Goal: Check status: Check status

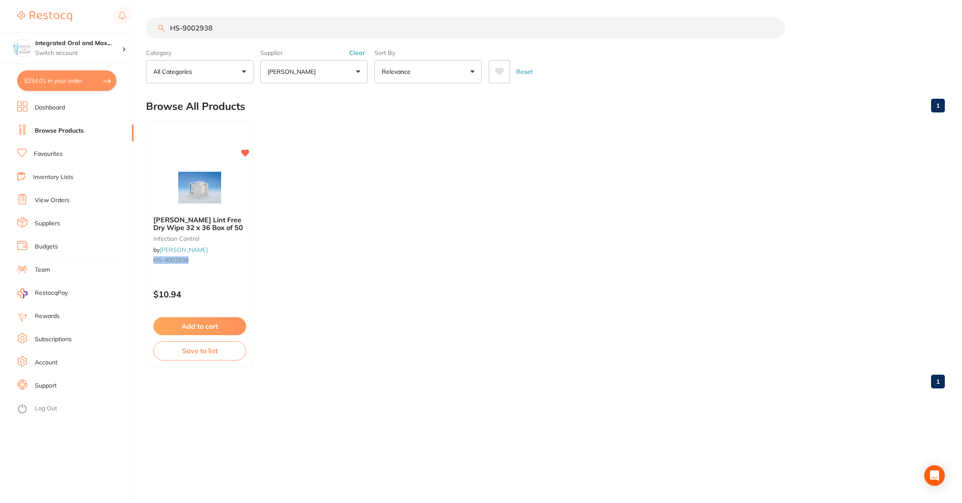
scroll to position [270, 0]
click at [65, 197] on link "View Orders" at bounding box center [52, 200] width 35 height 9
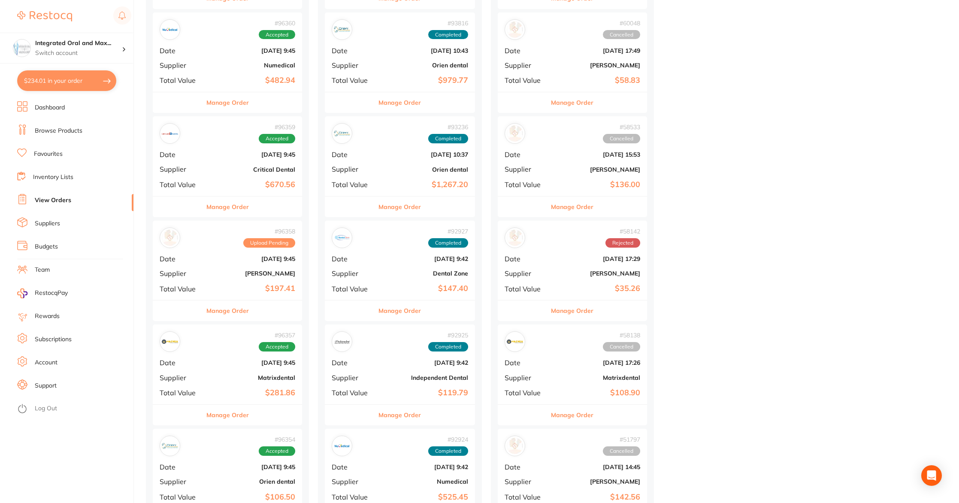
scroll to position [349, 0]
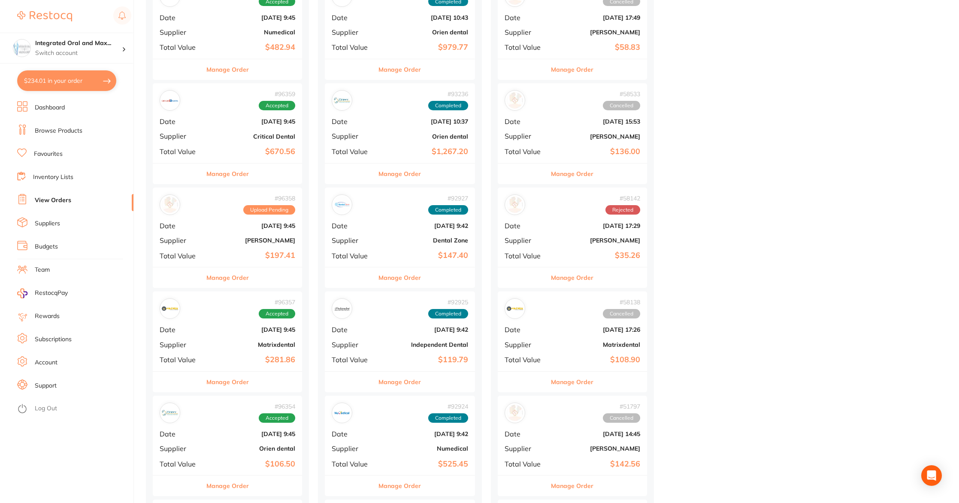
click at [262, 227] on b "[DATE] 9:45" at bounding box center [252, 225] width 86 height 7
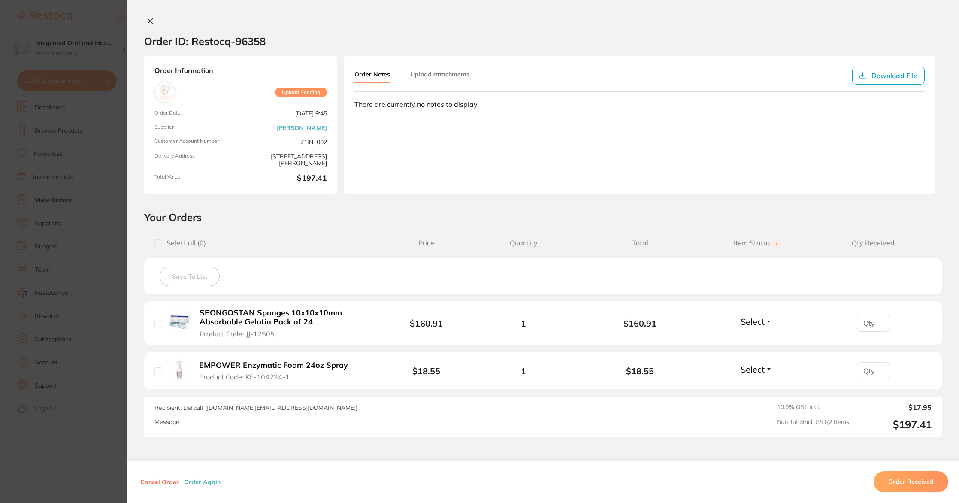
click at [149, 20] on icon at bounding box center [150, 21] width 7 height 7
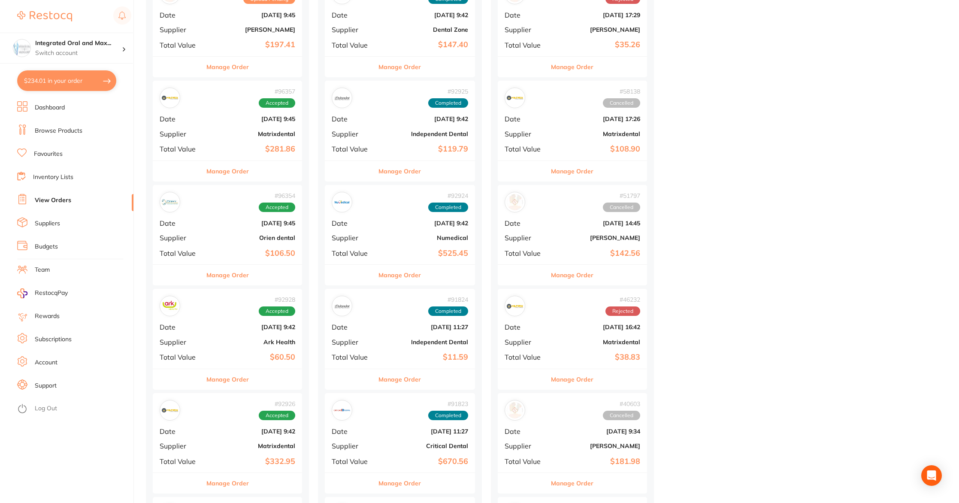
scroll to position [567, 0]
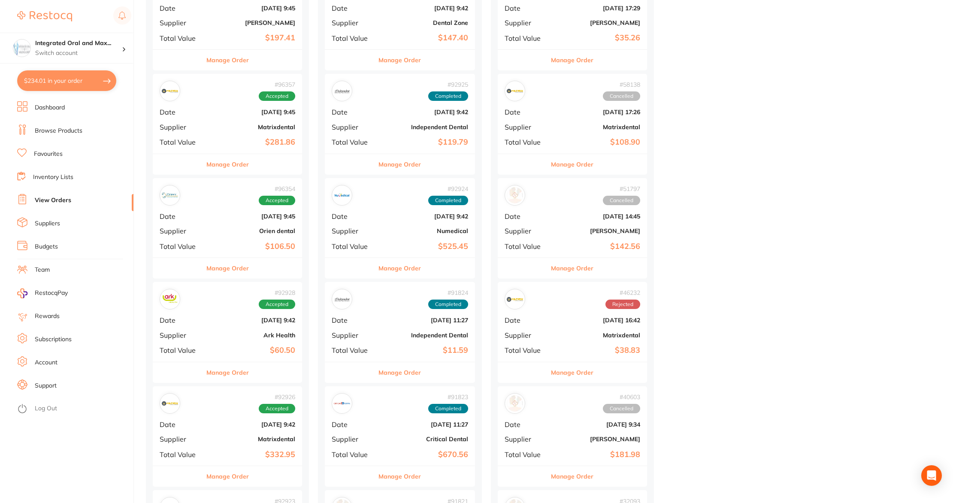
click at [250, 184] on div "# 96354 Accepted Date [DATE] 9:45 Supplier Orien dental Total Value $106.50" at bounding box center [227, 217] width 149 height 79
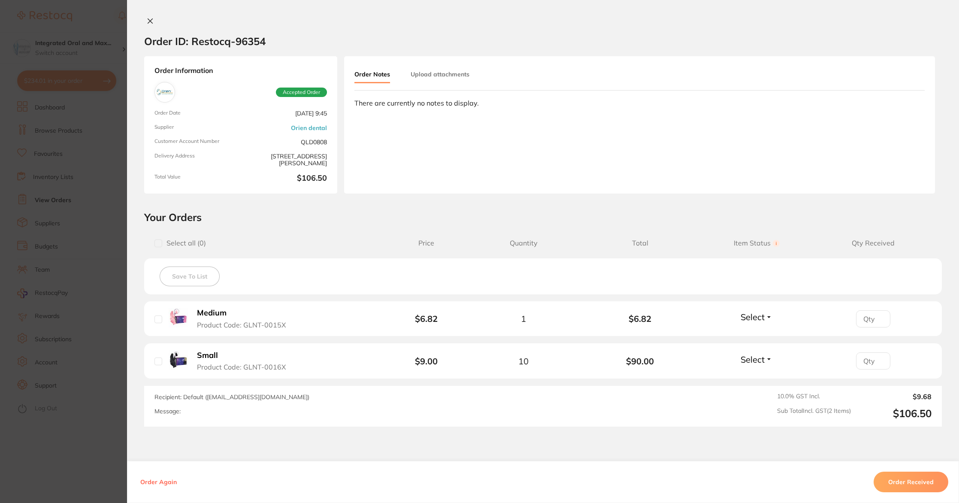
click at [432, 450] on div "Order ID: Restocq- 96354 Order Information Accepted Order Order Date [DATE] 9:4…" at bounding box center [543, 260] width 832 height 486
click at [150, 23] on icon at bounding box center [150, 21] width 5 height 5
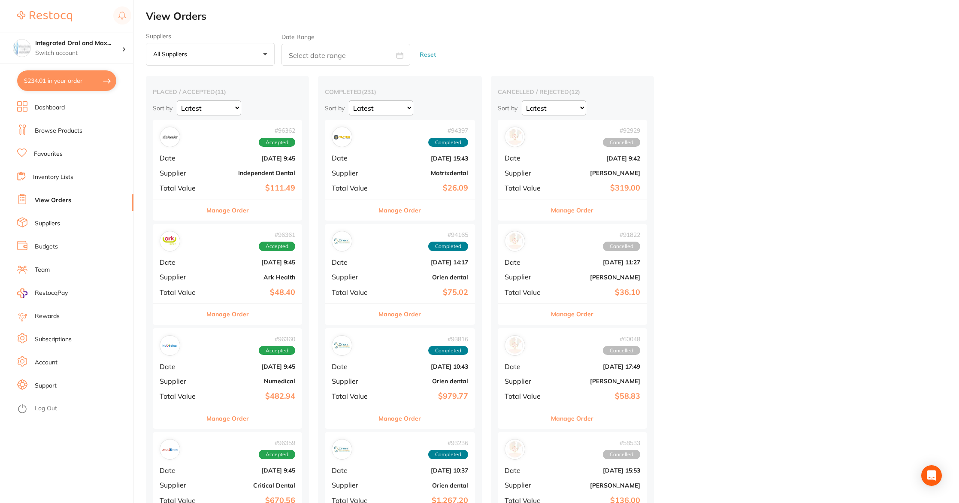
click at [191, 179] on div "# 96362 Accepted Date [DATE] 9:45 Supplier Independent Dental Total Value $111.…" at bounding box center [227, 159] width 149 height 79
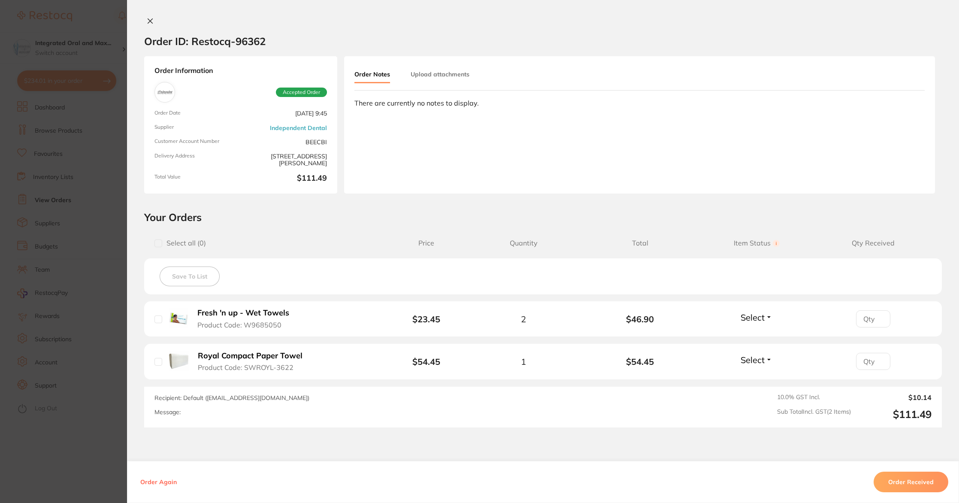
click at [148, 16] on div "Order ID: Restocq- 96362 Order Information Accepted Order Order Date [DATE] 9:4…" at bounding box center [543, 251] width 832 height 503
click at [144, 23] on button at bounding box center [150, 21] width 12 height 9
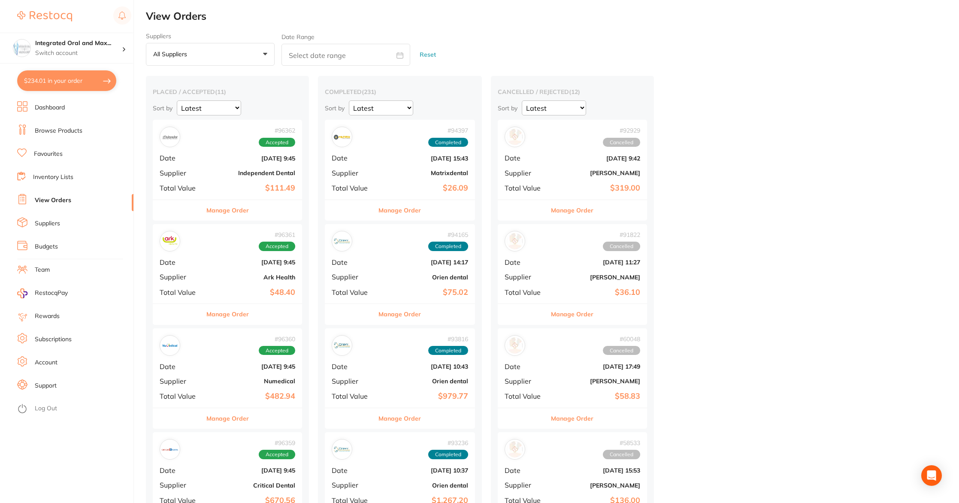
click at [205, 243] on div "# 96361 Accepted" at bounding box center [228, 241] width 136 height 21
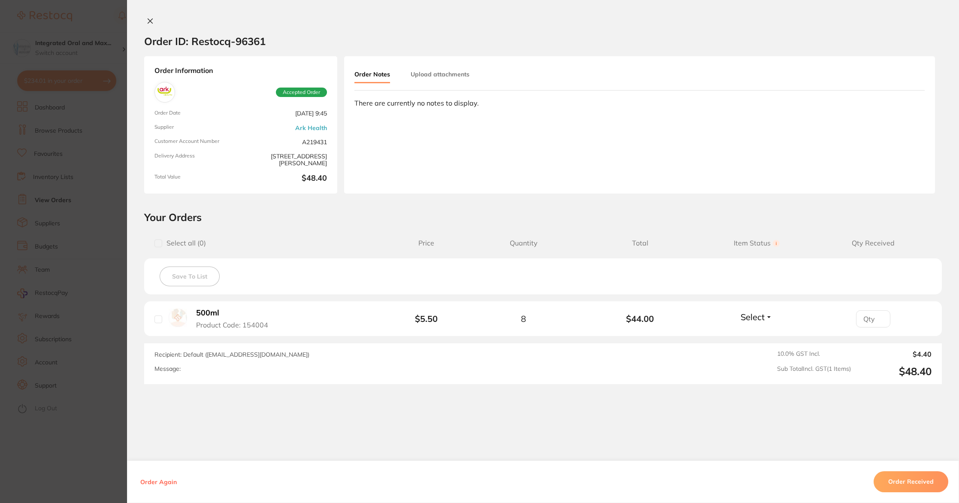
click at [206, 241] on span "Select all ( 0 )" at bounding box center [252, 243] width 194 height 8
click at [150, 19] on icon at bounding box center [150, 21] width 5 height 5
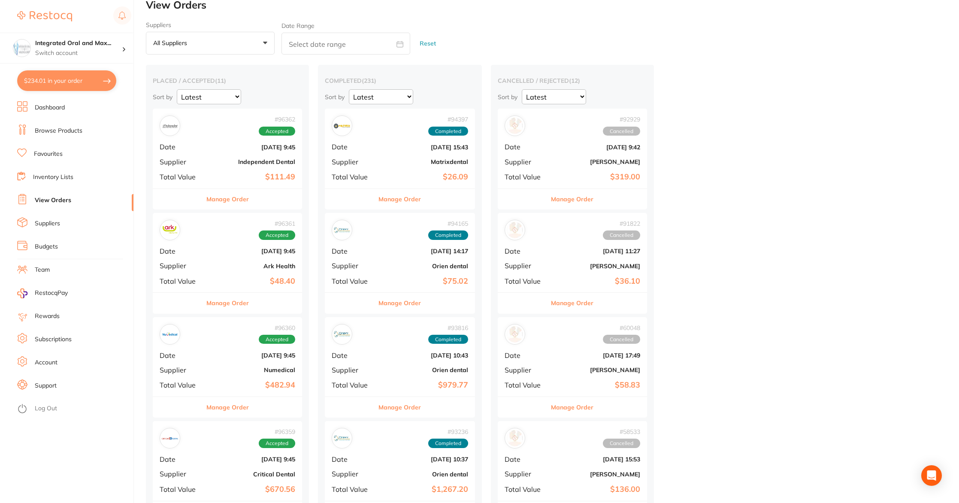
scroll to position [16, 0]
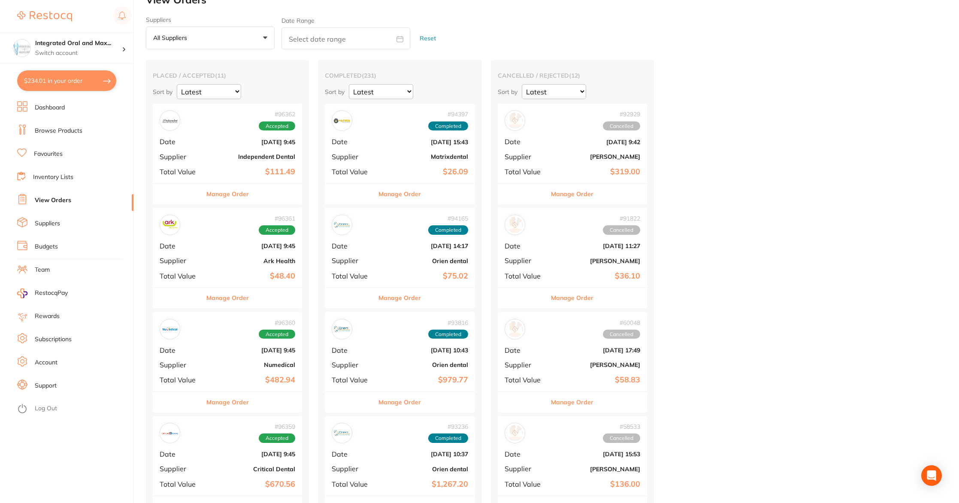
click at [225, 343] on div "# 96360 Accepted Date [DATE] 9:45 Supplier Numedical Total Value $482.94" at bounding box center [227, 351] width 149 height 79
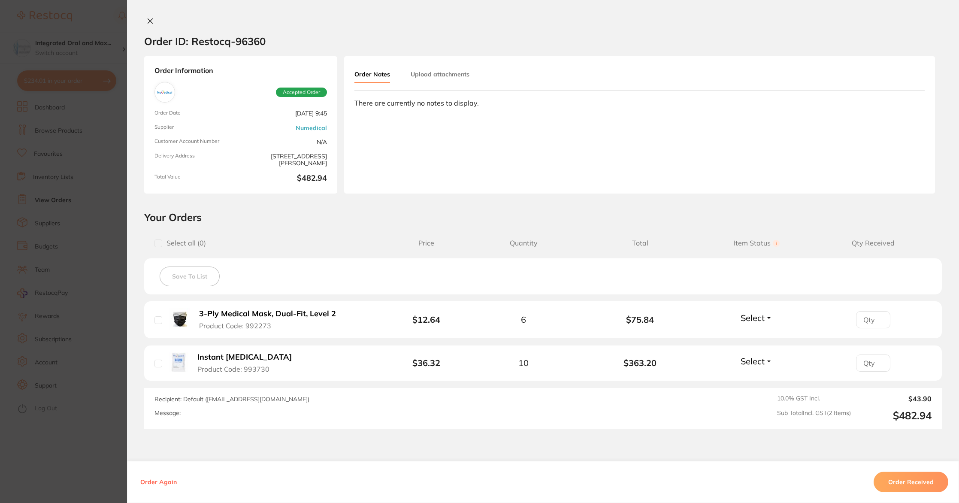
click at [147, 18] on icon at bounding box center [150, 21] width 7 height 7
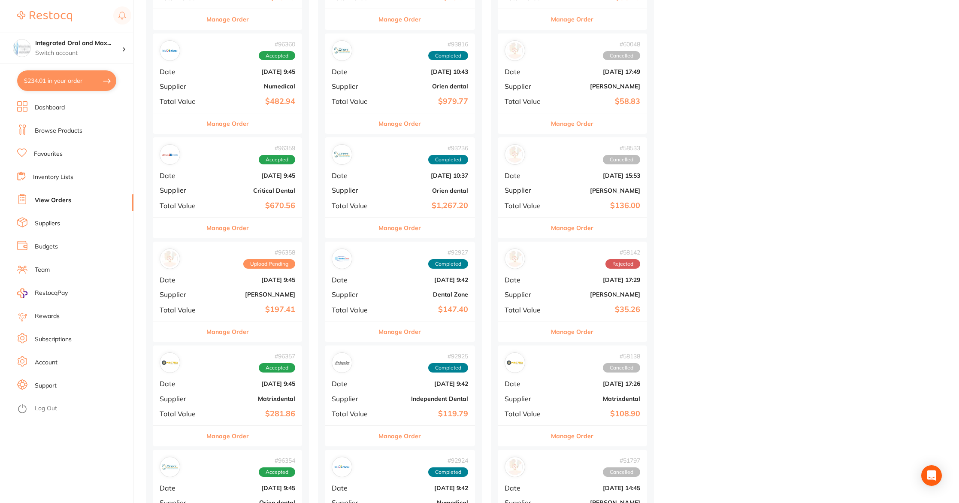
click at [177, 190] on span "Supplier" at bounding box center [181, 190] width 43 height 8
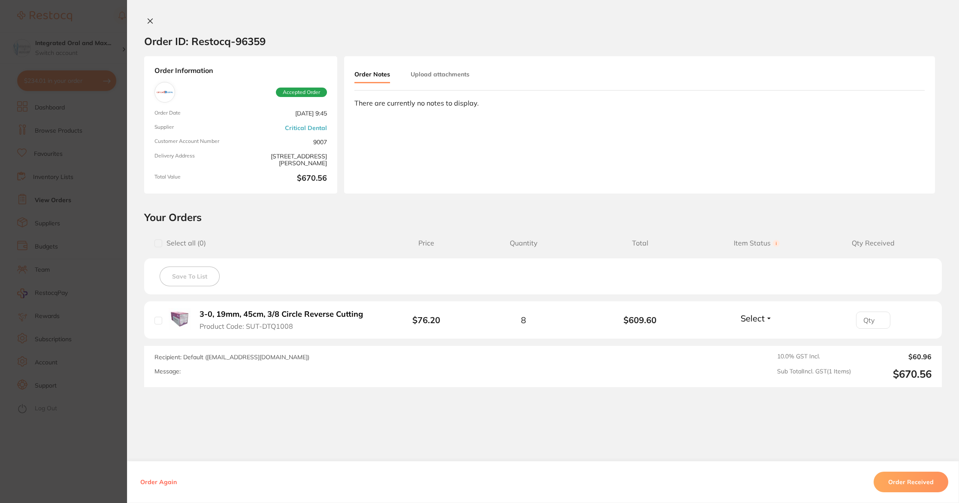
click at [148, 19] on icon at bounding box center [150, 21] width 7 height 7
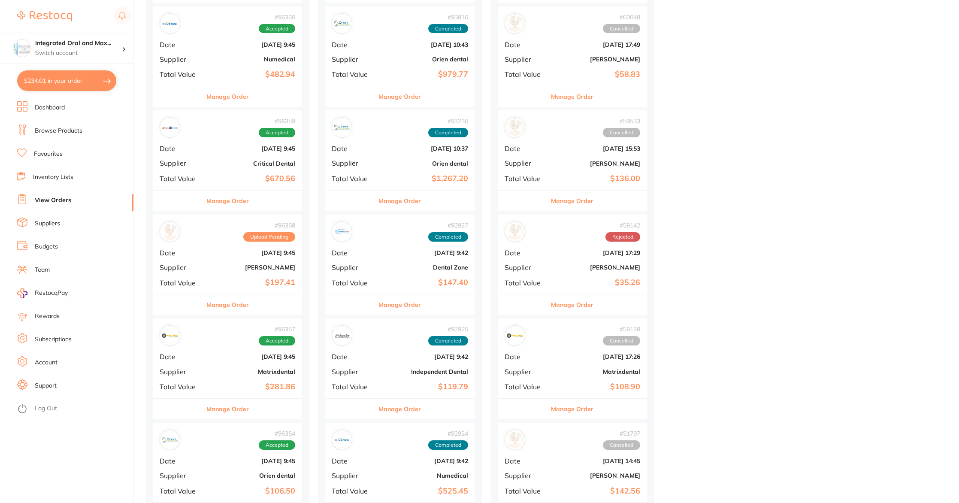
scroll to position [351, 0]
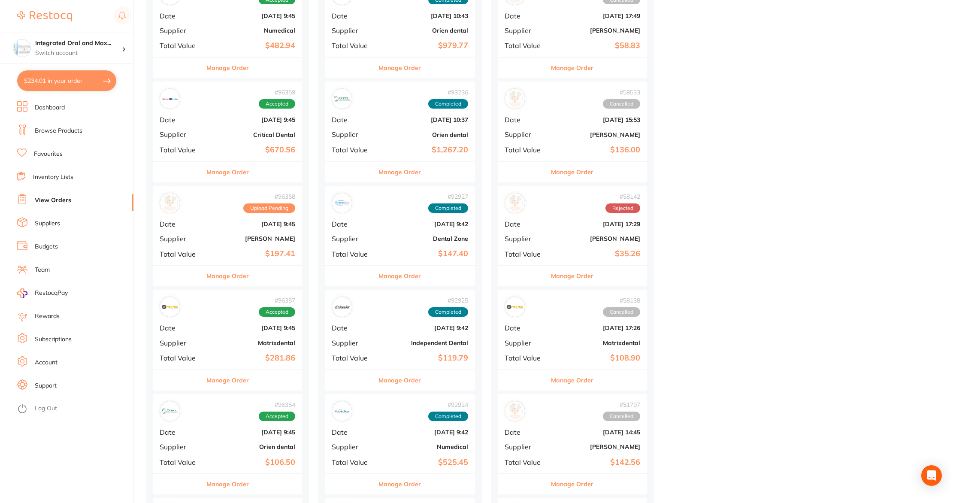
click at [225, 329] on b "[DATE] 9:45" at bounding box center [252, 328] width 86 height 7
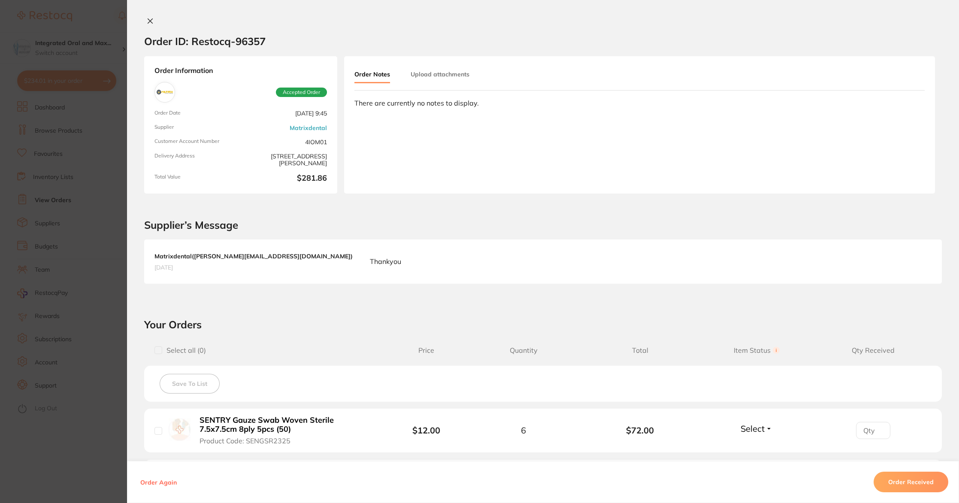
click at [149, 21] on icon at bounding box center [150, 21] width 7 height 7
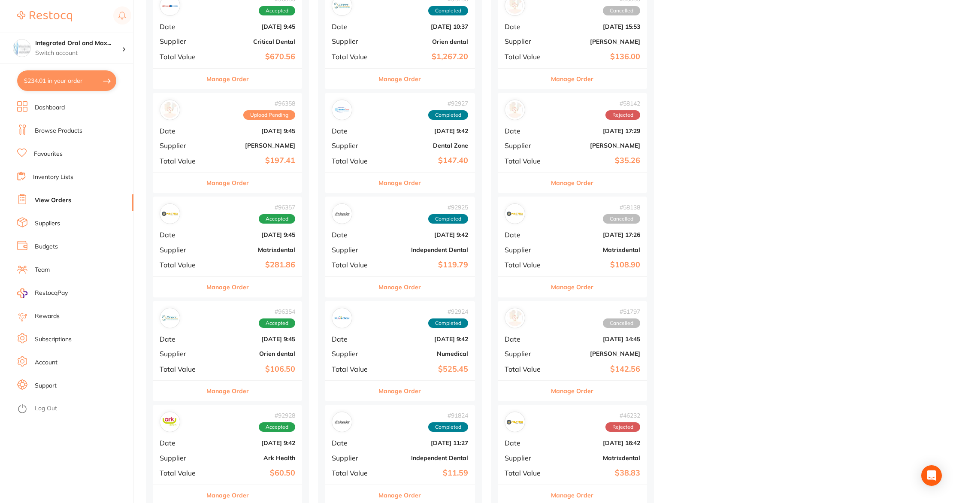
scroll to position [453, 0]
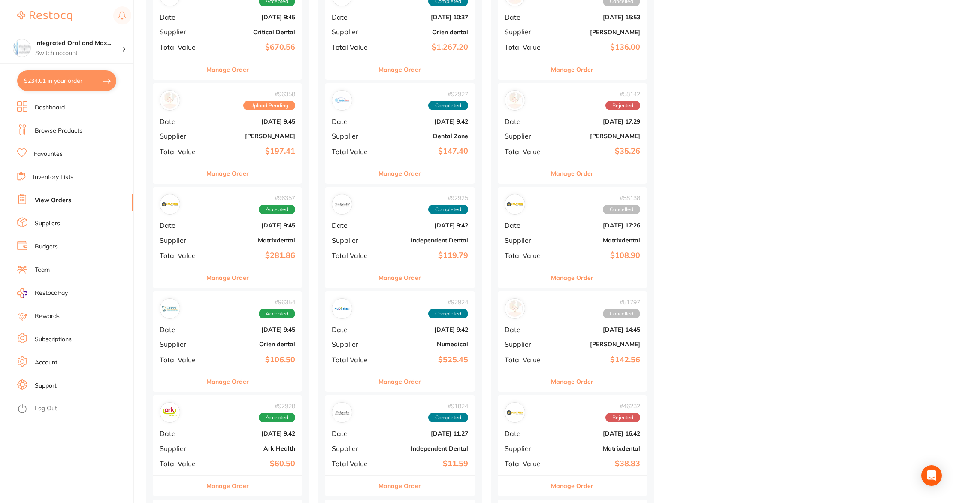
click at [226, 246] on div "# 96357 Accepted Date [DATE] 9:45 Supplier Matrixdental Total Value $281.86" at bounding box center [227, 226] width 149 height 79
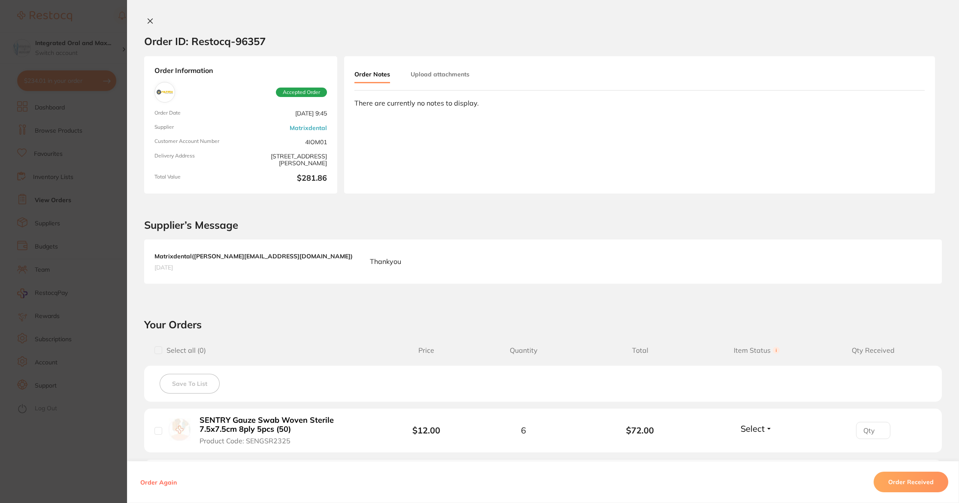
click at [150, 20] on icon at bounding box center [150, 21] width 7 height 7
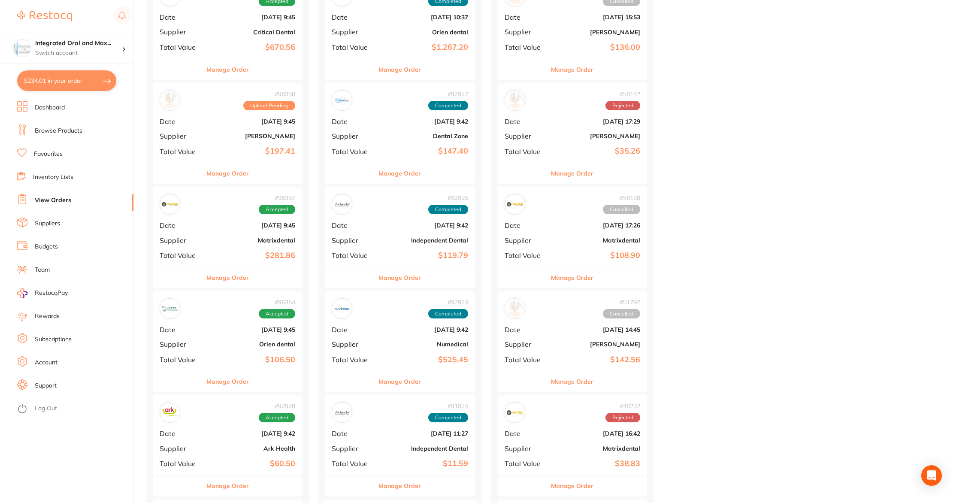
scroll to position [456, 0]
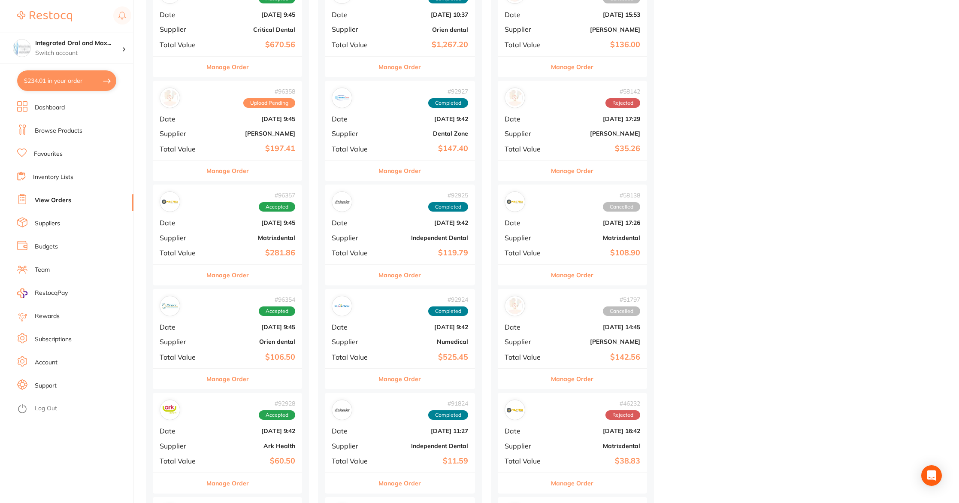
click at [225, 316] on div "# 96354 Accepted Date [DATE] 9:45 Supplier Orien dental Total Value $106.50" at bounding box center [227, 328] width 149 height 79
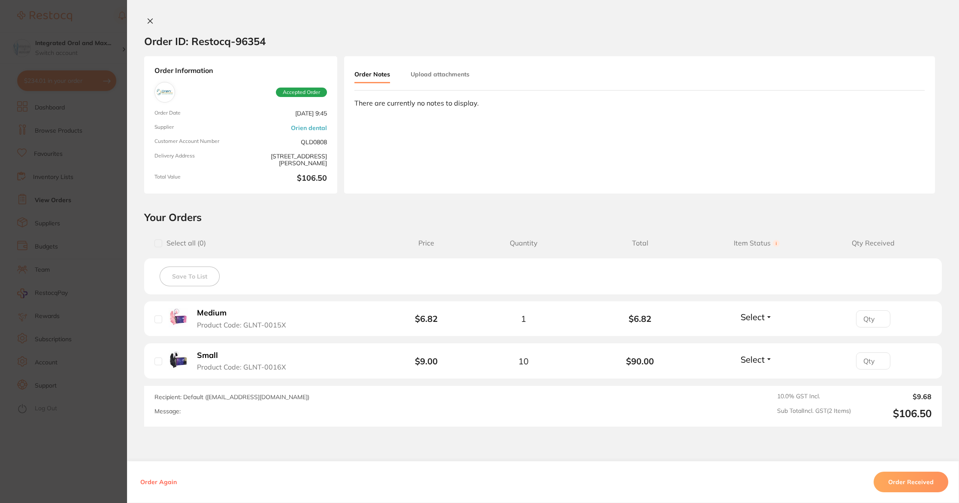
click at [147, 22] on icon at bounding box center [150, 21] width 7 height 7
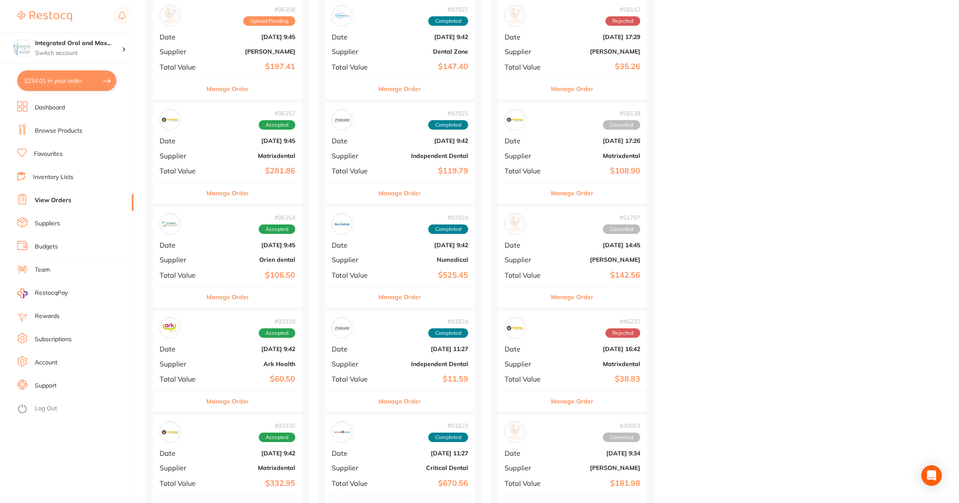
scroll to position [551, 0]
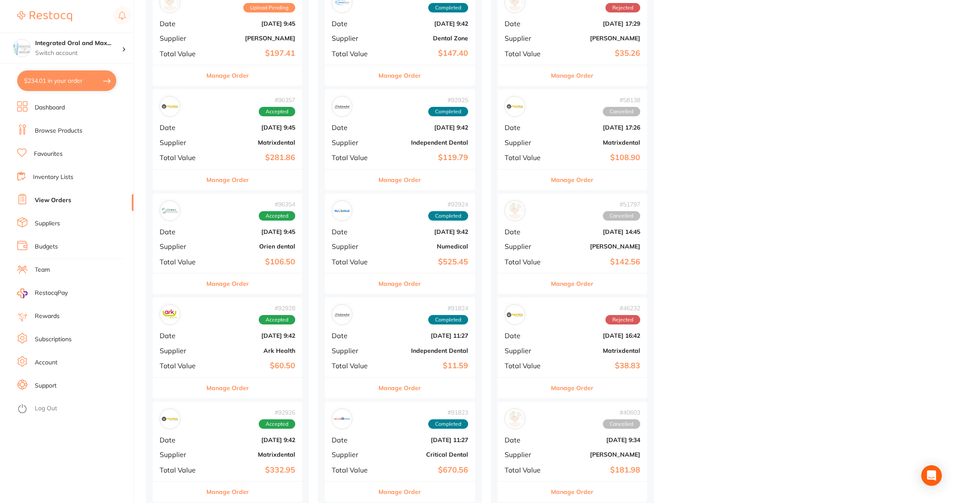
click at [234, 352] on b "Ark Health" at bounding box center [252, 350] width 86 height 7
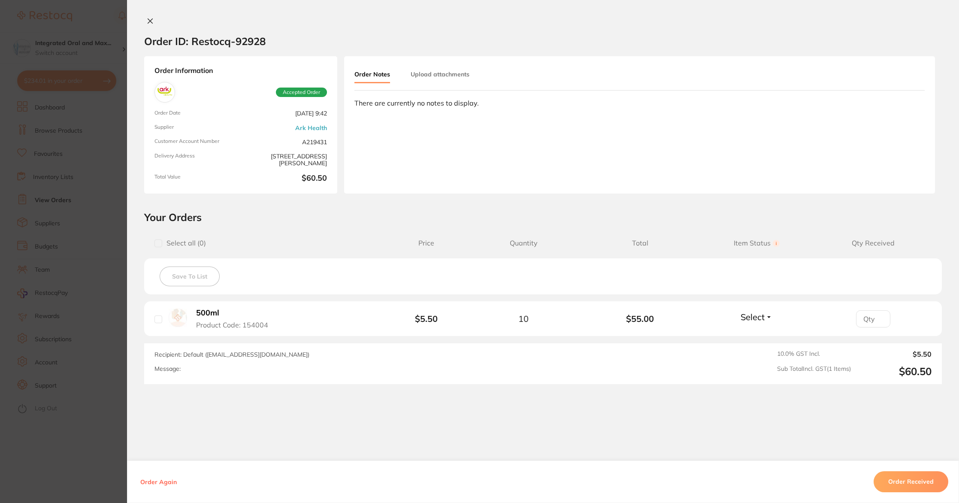
drag, startPoint x: 148, startPoint y: 21, endPoint x: 158, endPoint y: 52, distance: 32.3
click at [148, 21] on icon at bounding box center [150, 21] width 5 height 5
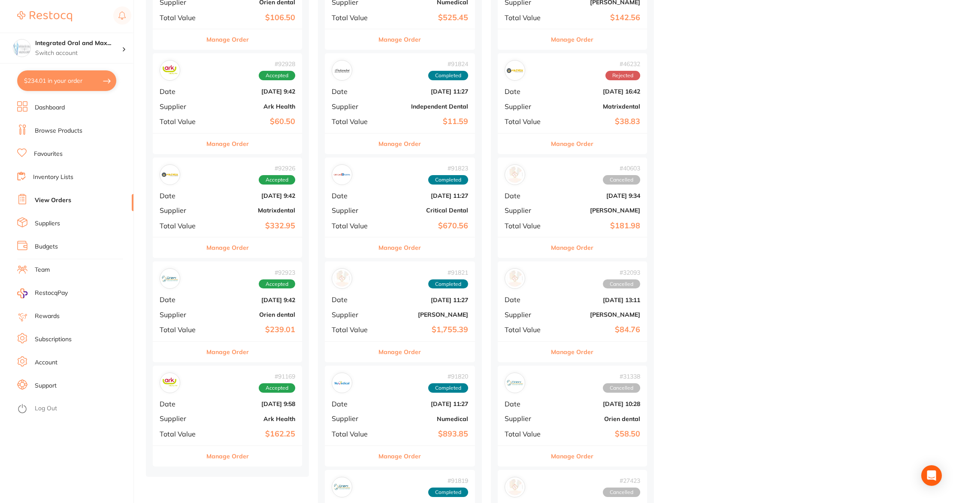
scroll to position [826, 0]
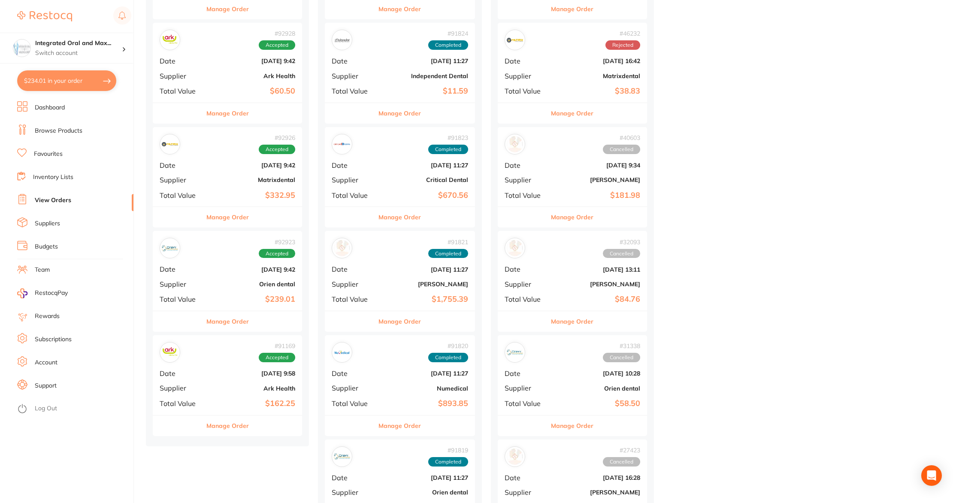
click at [224, 284] on b "Orien dental" at bounding box center [252, 284] width 86 height 7
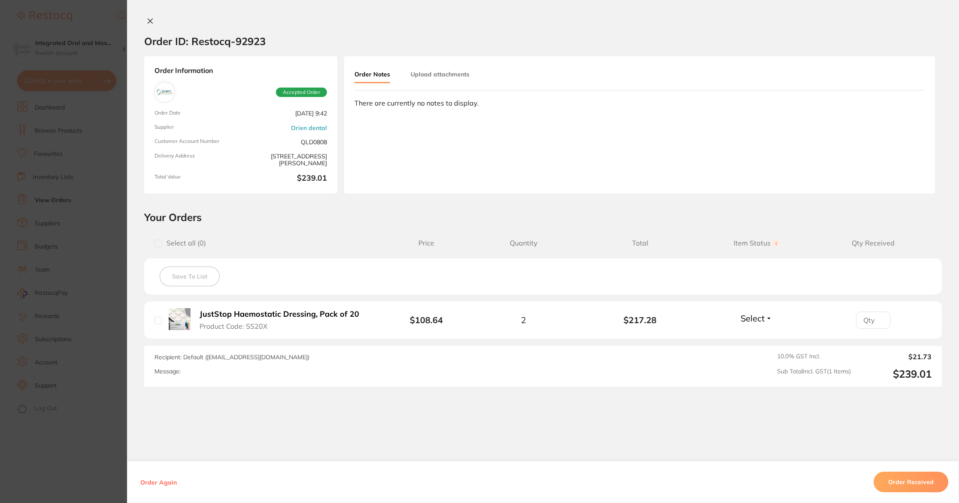
click at [149, 17] on div "Order ID: Restocq- 92923 Order Information Accepted Order Order Date [DATE] 9:4…" at bounding box center [543, 251] width 832 height 503
click at [147, 21] on icon at bounding box center [150, 21] width 7 height 7
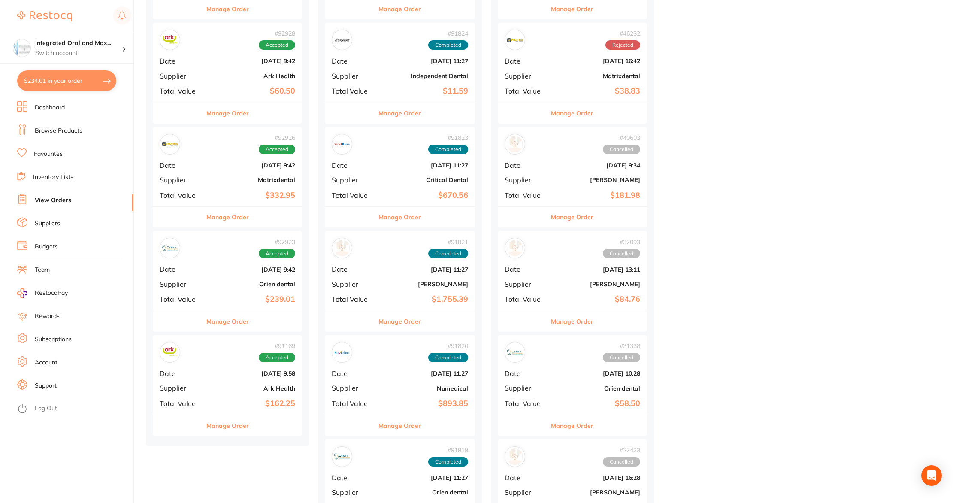
click at [202, 384] on div "# 91169 Accepted Date [DATE] 9:58 Supplier Ark Health Total Value $162.25" at bounding box center [227, 374] width 149 height 79
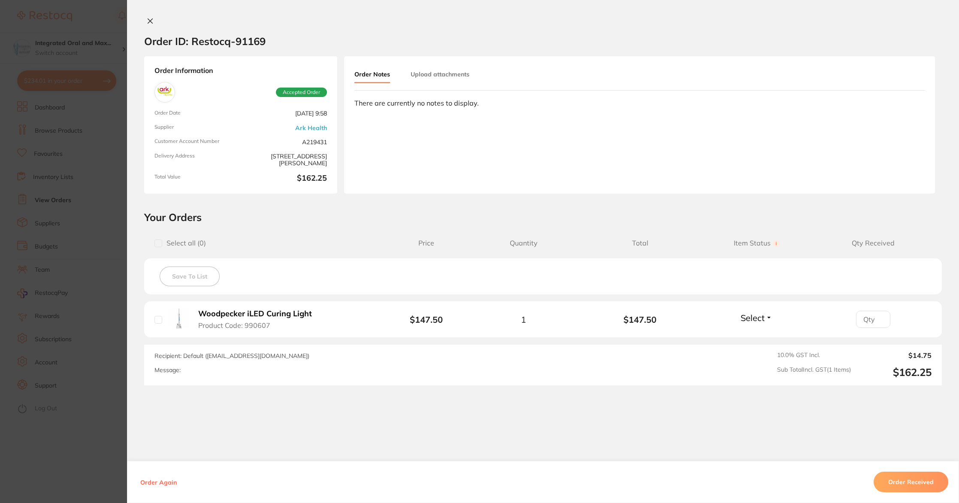
click at [149, 19] on icon at bounding box center [150, 21] width 7 height 7
